Goal: Task Accomplishment & Management: Manage account settings

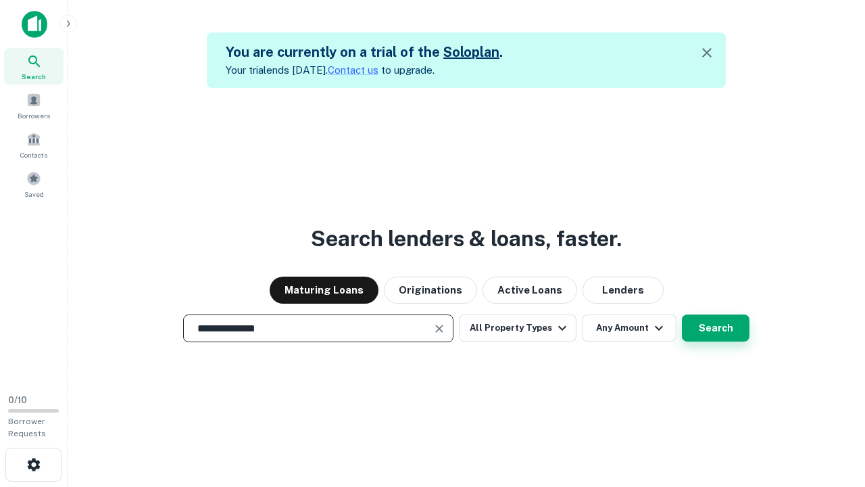
type input "**********"
click at [682, 314] on button "Search" at bounding box center [716, 327] width 68 height 27
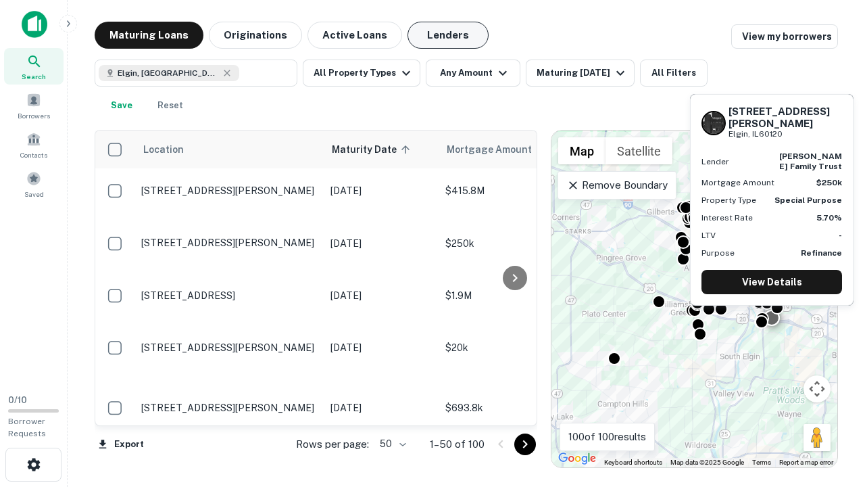
click at [448, 35] on button "Lenders" at bounding box center [447, 35] width 81 height 27
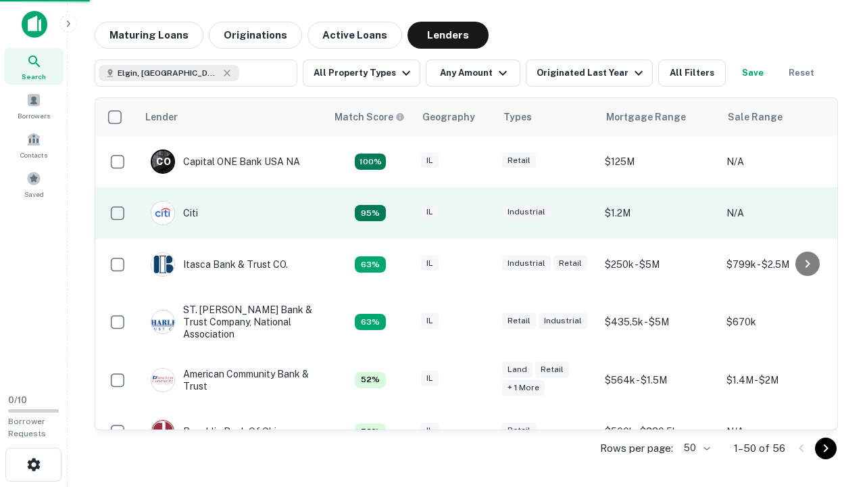
click at [480, 213] on div "IL" at bounding box center [455, 213] width 68 height 18
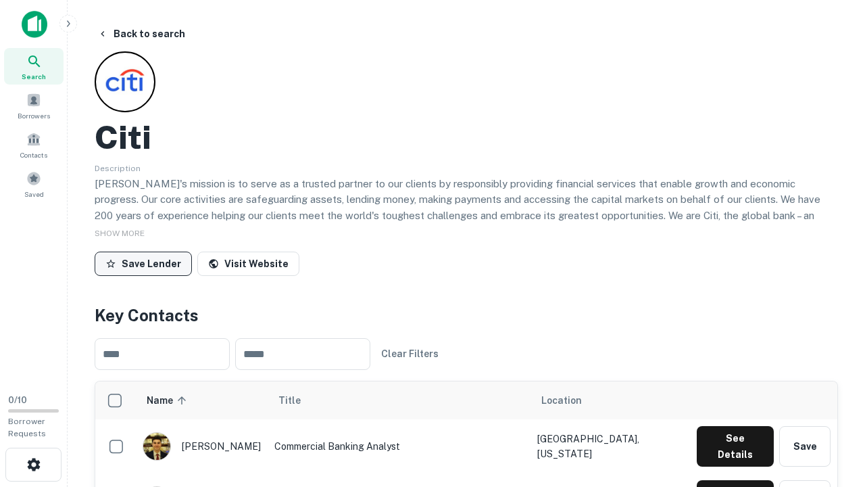
click at [143, 263] on button "Save Lender" at bounding box center [143, 263] width 97 height 24
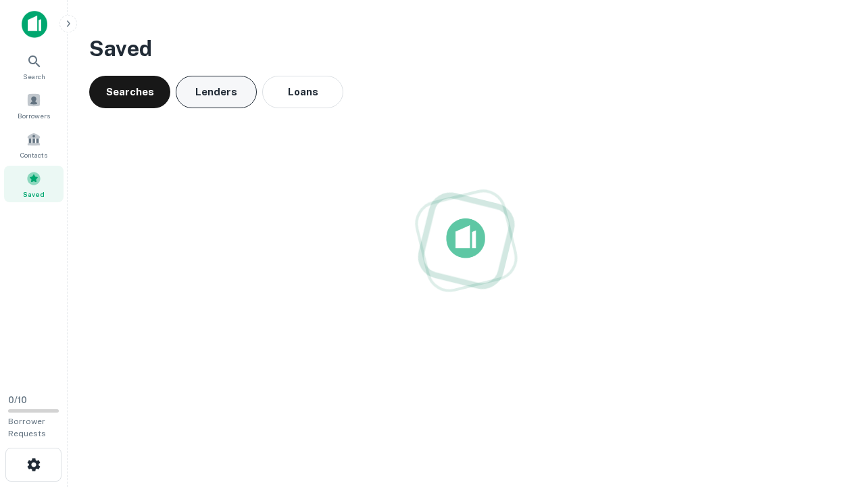
click at [216, 92] on button "Lenders" at bounding box center [216, 92] width 81 height 32
